Goal: Task Accomplishment & Management: Use online tool/utility

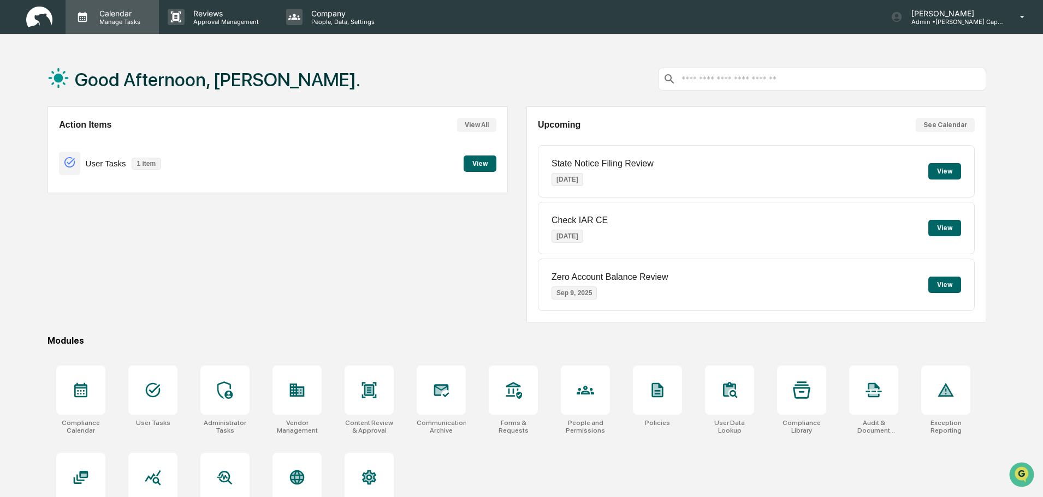
click at [121, 10] on p "Calendar" at bounding box center [118, 13] width 55 height 9
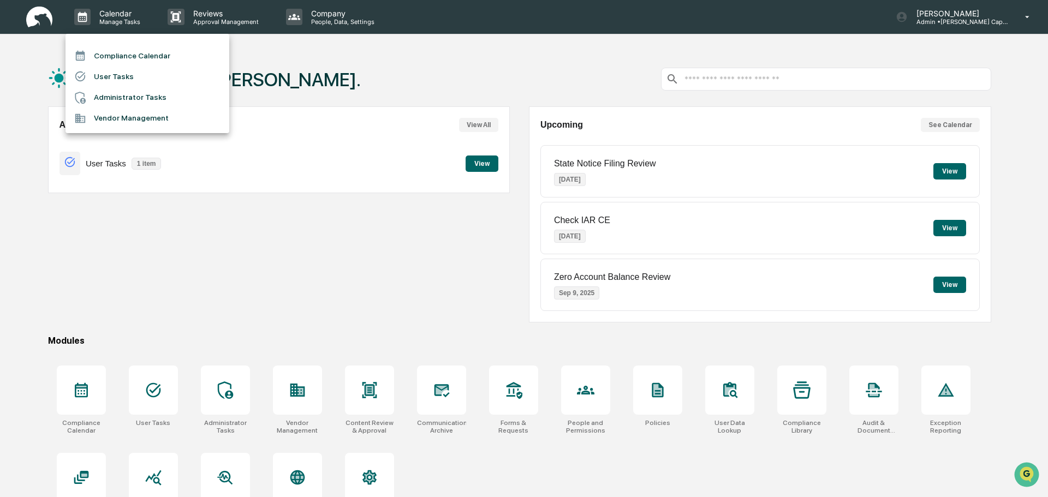
click at [121, 90] on li "Administrator Tasks" at bounding box center [148, 97] width 164 height 21
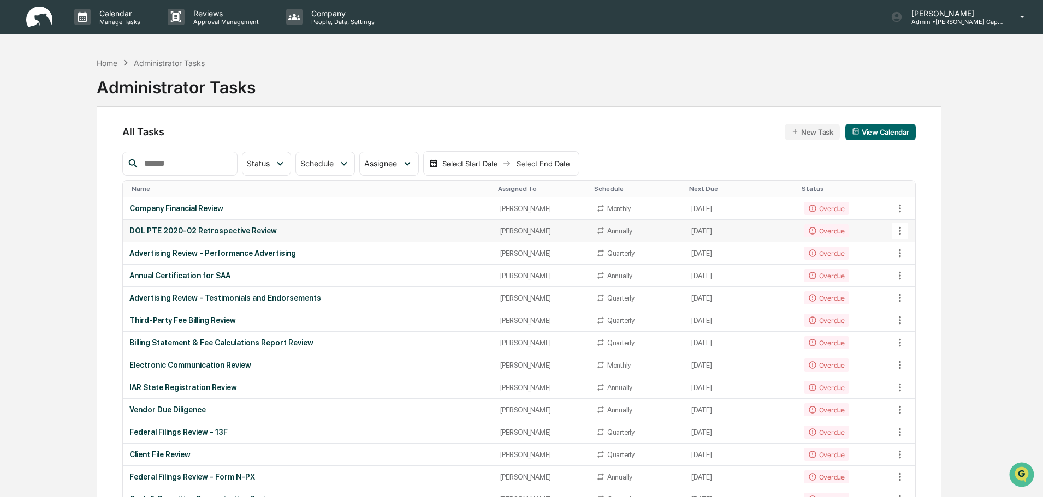
click at [197, 231] on div "DOL PTE 2020-02 Retrospective Review" at bounding box center [307, 231] width 357 height 9
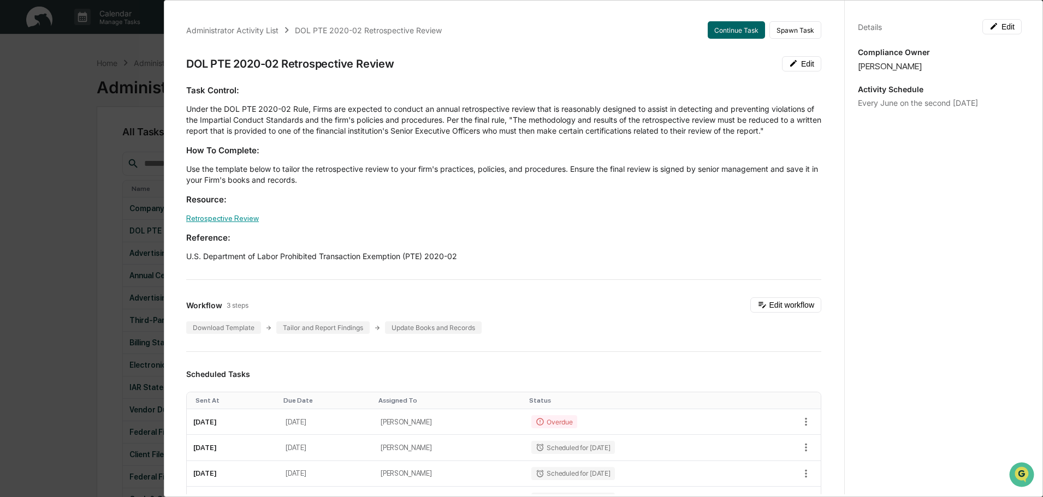
click at [228, 219] on link "Retrospective Review" at bounding box center [222, 218] width 73 height 9
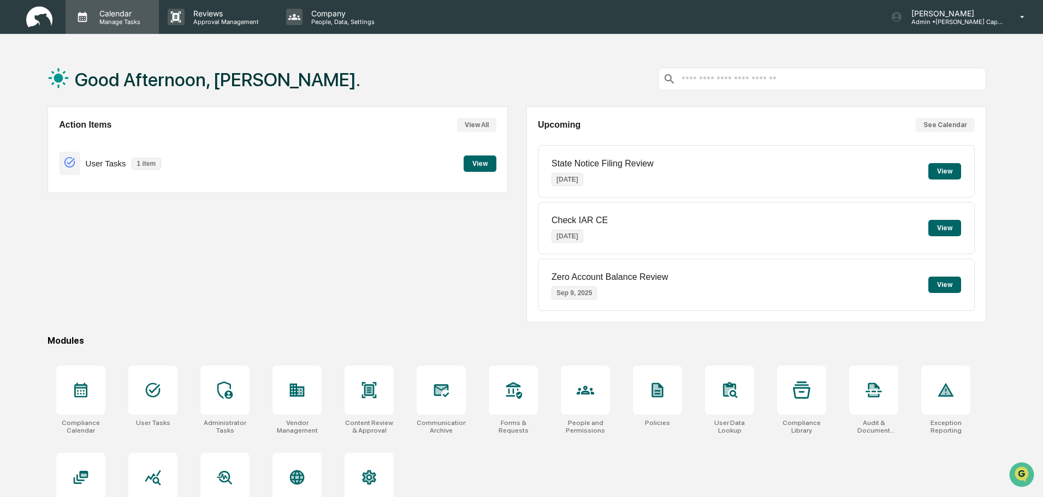
click at [119, 19] on p "Manage Tasks" at bounding box center [118, 22] width 55 height 8
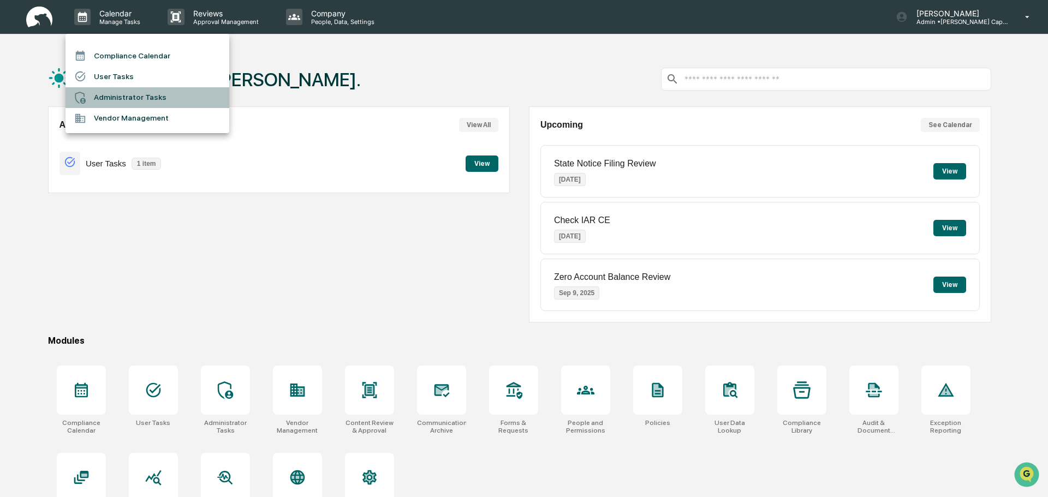
click at [117, 95] on li "Administrator Tasks" at bounding box center [148, 97] width 164 height 21
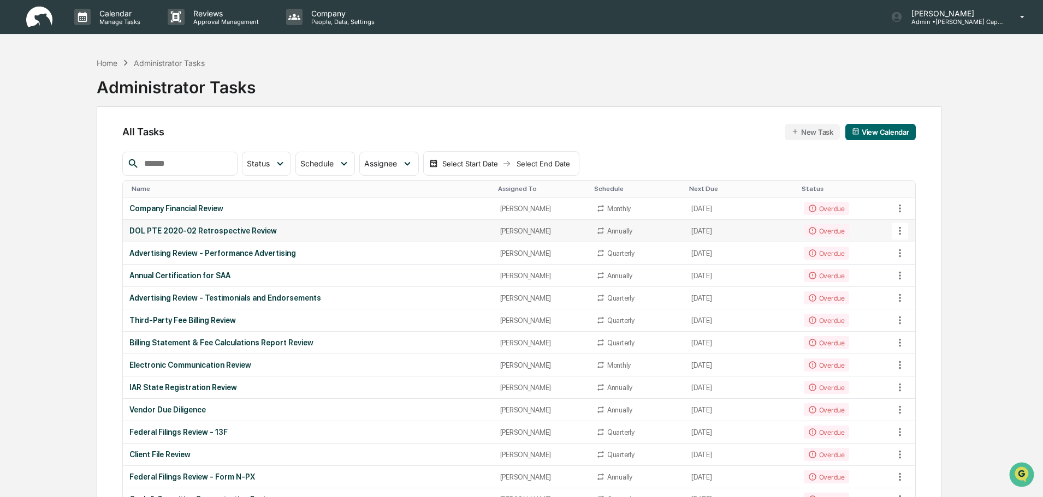
click at [205, 227] on div "DOL PTE 2020-02 Retrospective Review" at bounding box center [307, 231] width 357 height 9
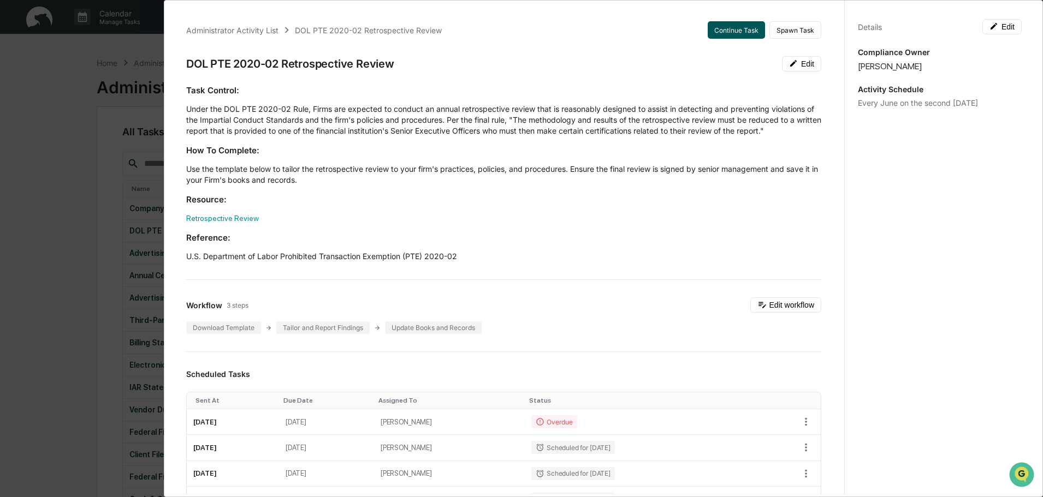
click at [731, 30] on button "Continue Task" at bounding box center [735, 29] width 57 height 17
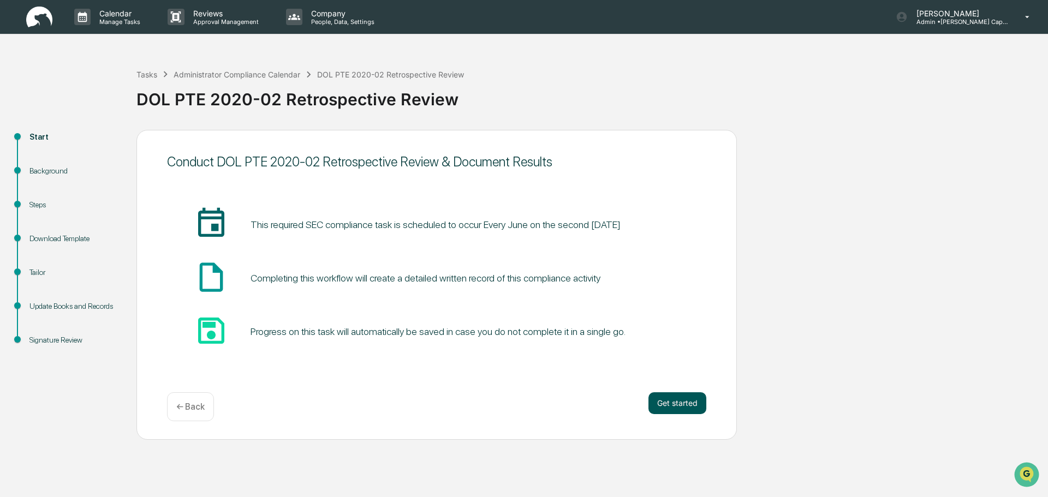
click at [671, 406] on button "Get started" at bounding box center [677, 403] width 58 height 22
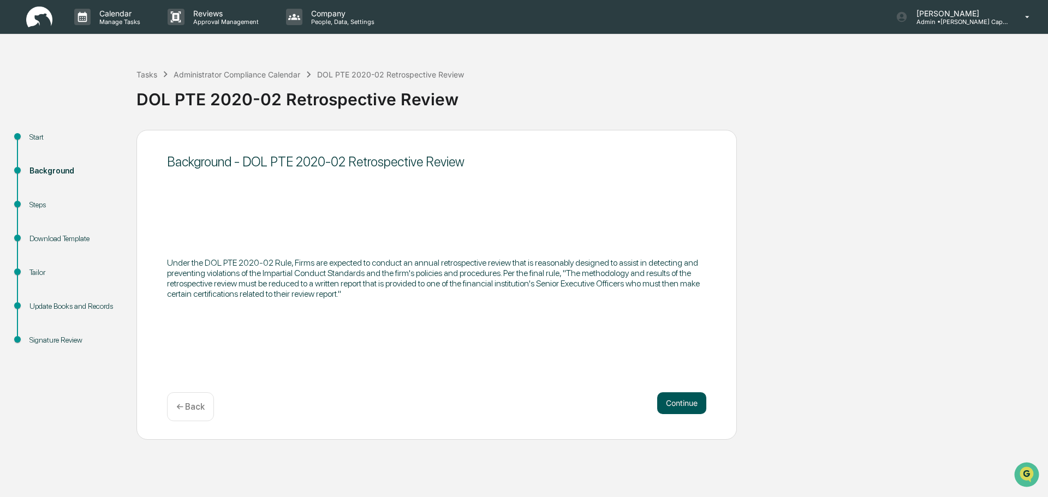
click at [671, 403] on button "Continue" at bounding box center [681, 403] width 49 height 22
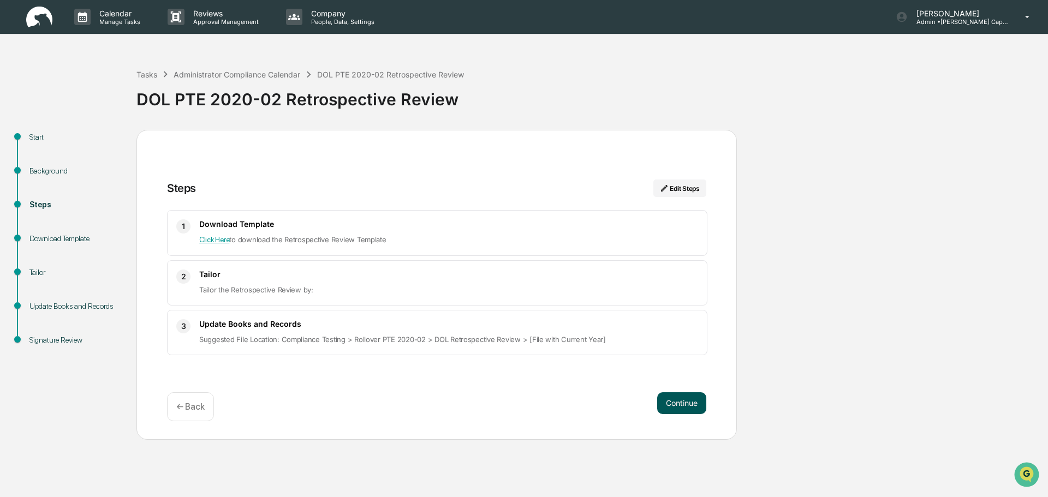
click at [672, 404] on button "Continue" at bounding box center [681, 403] width 49 height 22
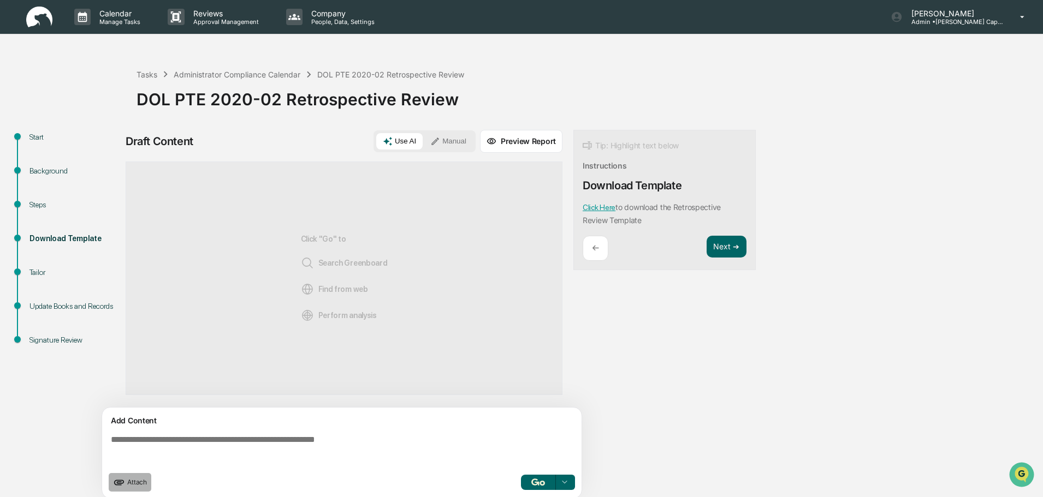
click at [121, 479] on icon "upload document" at bounding box center [119, 483] width 12 height 12
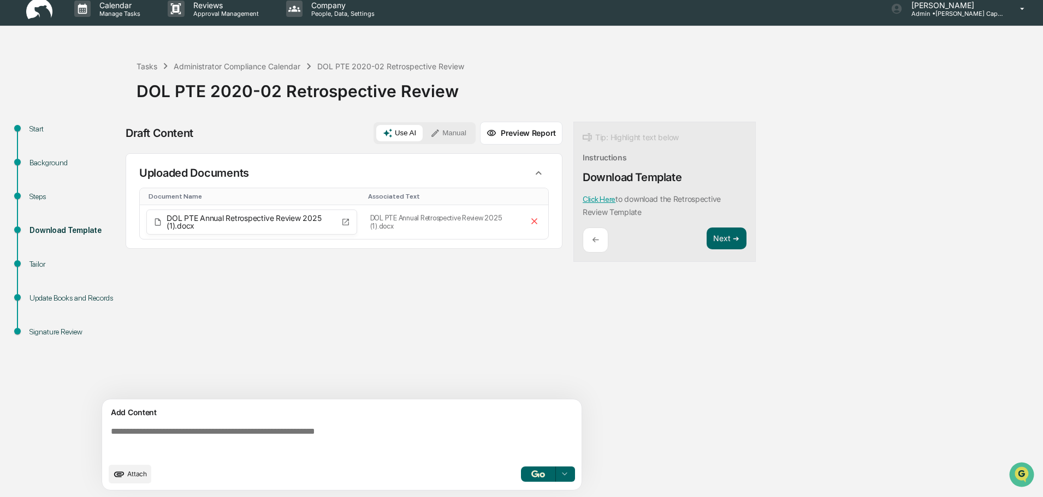
click at [535, 472] on img "button" at bounding box center [537, 474] width 13 height 7
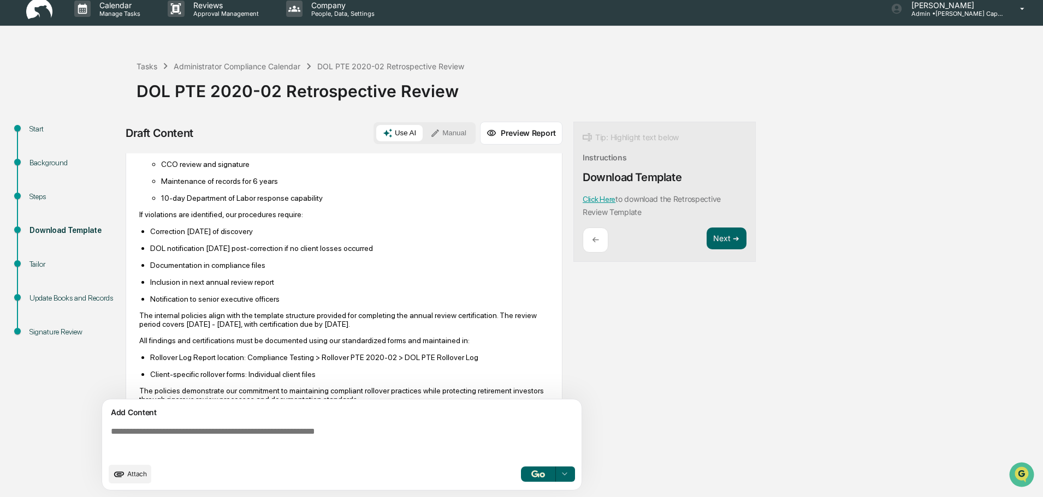
scroll to position [444, 0]
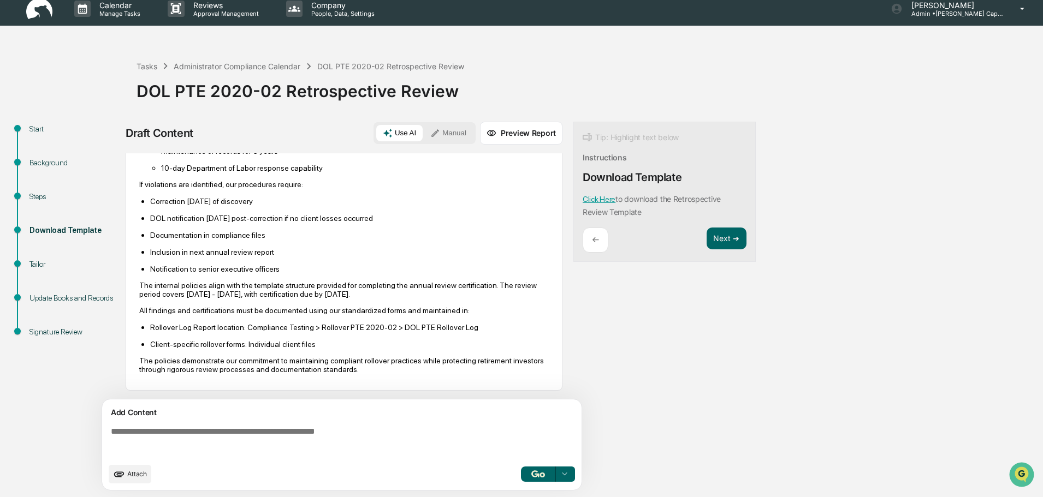
click at [537, 471] on img "button" at bounding box center [537, 474] width 13 height 7
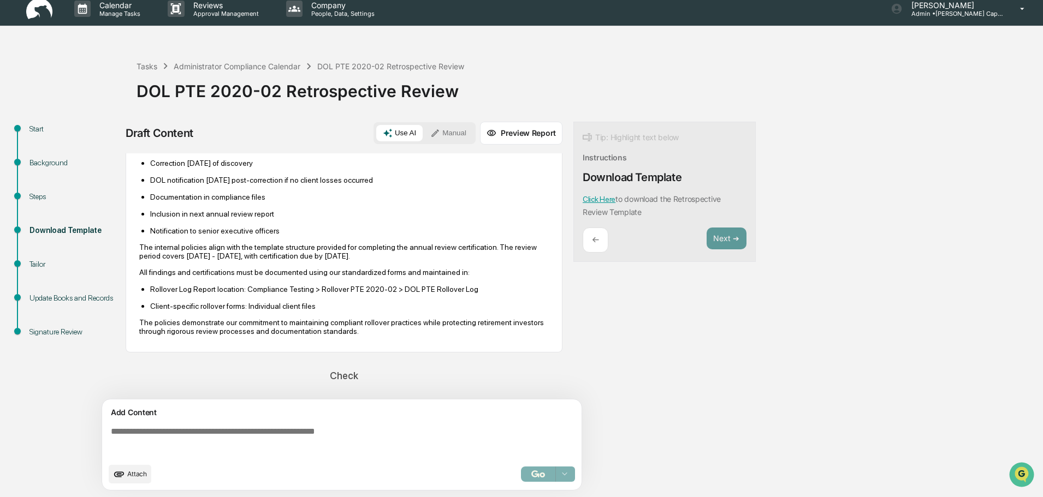
scroll to position [483, 0]
click at [534, 473] on div "Select..." at bounding box center [548, 474] width 54 height 15
